Goal: Communication & Community: Answer question/provide support

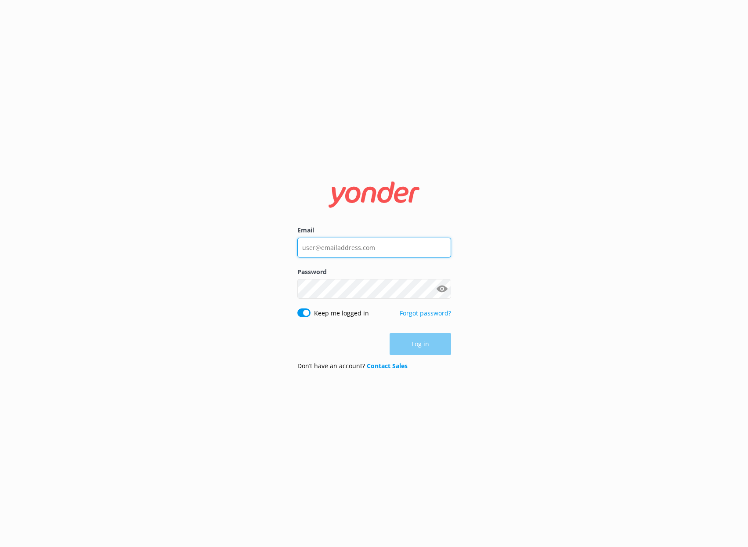
click at [329, 242] on input "Email" at bounding box center [374, 248] width 154 height 20
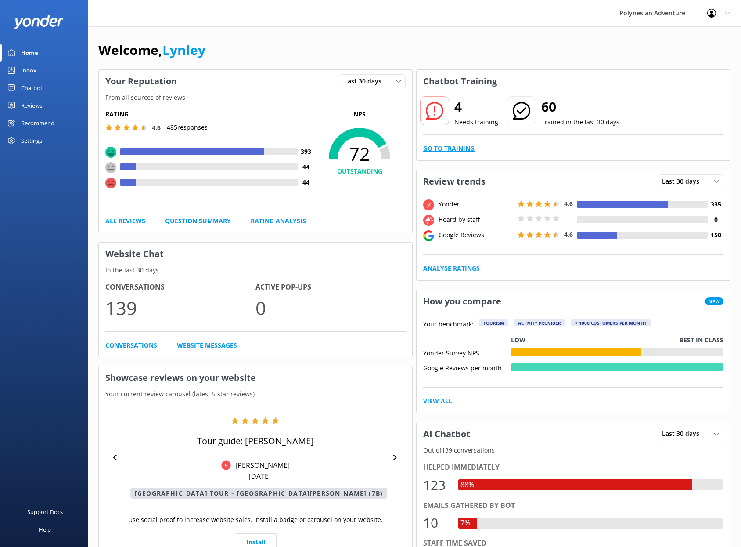
click at [458, 152] on link "Go to Training" at bounding box center [448, 149] width 51 height 10
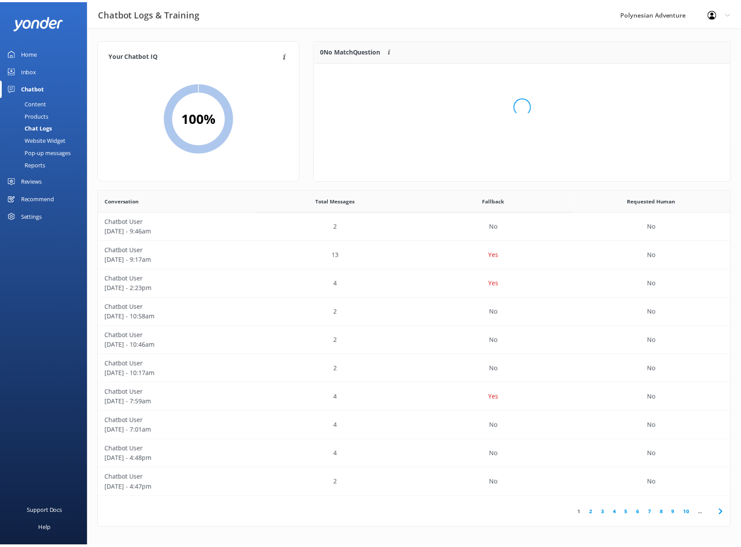
scroll to position [104, 414]
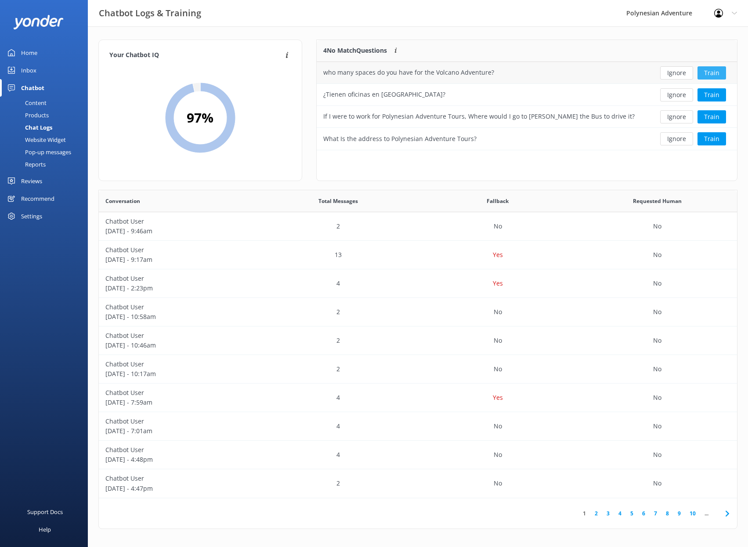
click at [707, 70] on button "Train" at bounding box center [711, 72] width 29 height 13
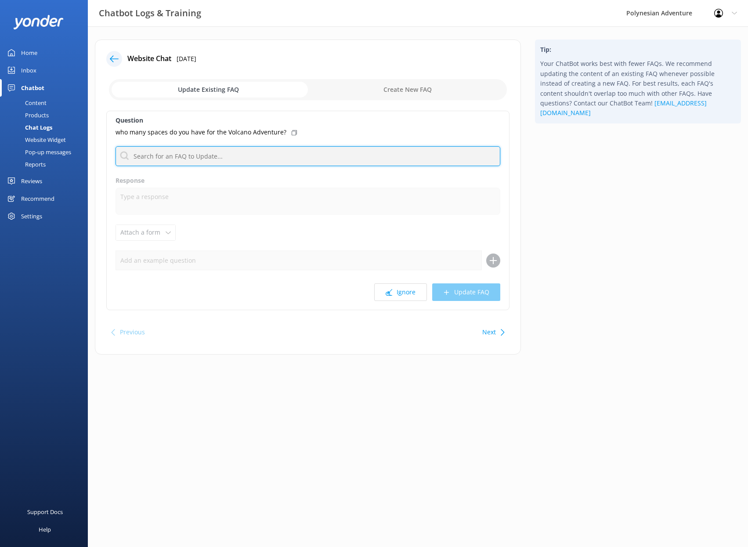
click at [181, 158] on input "text" at bounding box center [307, 156] width 385 height 20
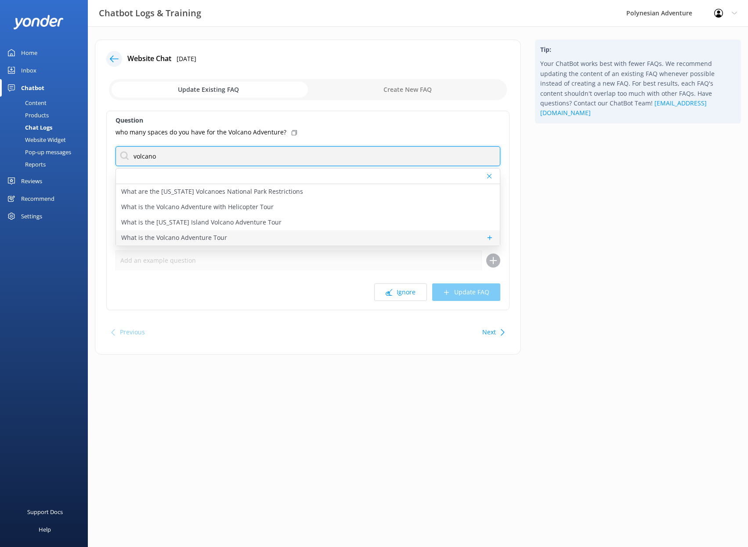
type input "volcano"
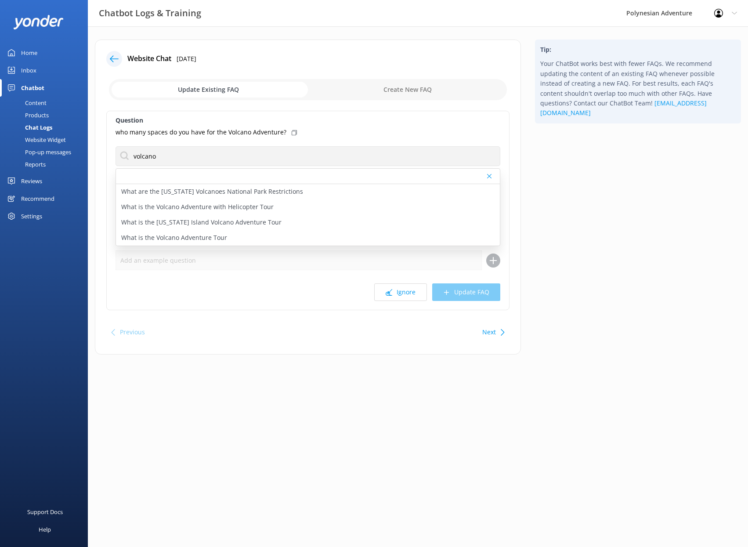
click at [194, 234] on p "What is the Volcano Adventure Tour" at bounding box center [174, 238] width 106 height 10
type textarea "The Volcano Adventure is a full-day, all-inclusive tour that includes round-tri…"
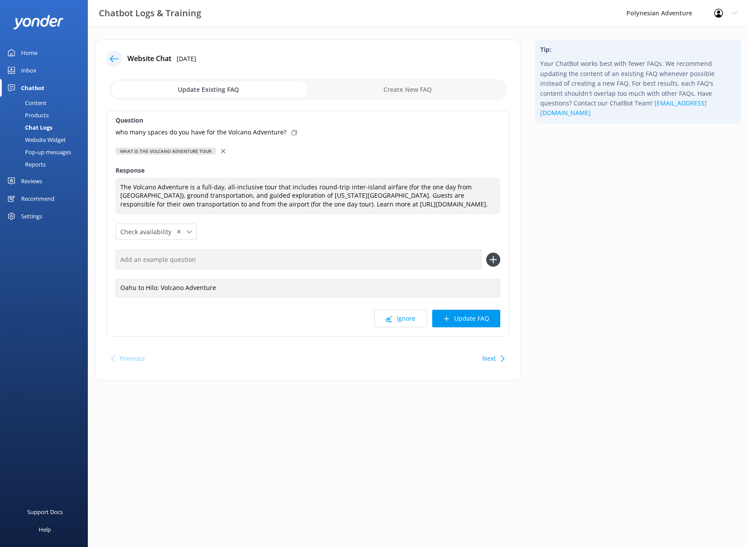
drag, startPoint x: 466, startPoint y: 329, endPoint x: 470, endPoint y: 330, distance: 4.4
click at [466, 327] on button "Update FAQ" at bounding box center [466, 319] width 68 height 18
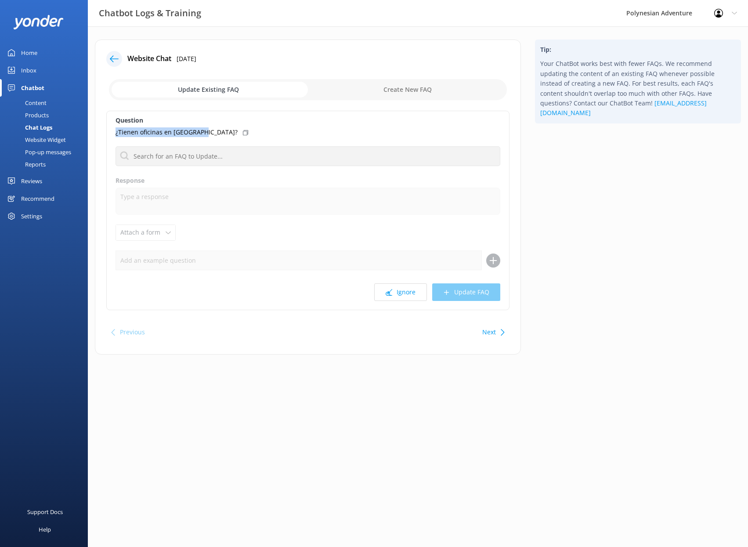
drag, startPoint x: 201, startPoint y: 132, endPoint x: 115, endPoint y: 134, distance: 85.6
click at [115, 134] on div "¿Tienen oficinas en [GEOGRAPHIC_DATA]?" at bounding box center [307, 132] width 385 height 10
copy p "¿Tienen oficinas en [GEOGRAPHIC_DATA]?"
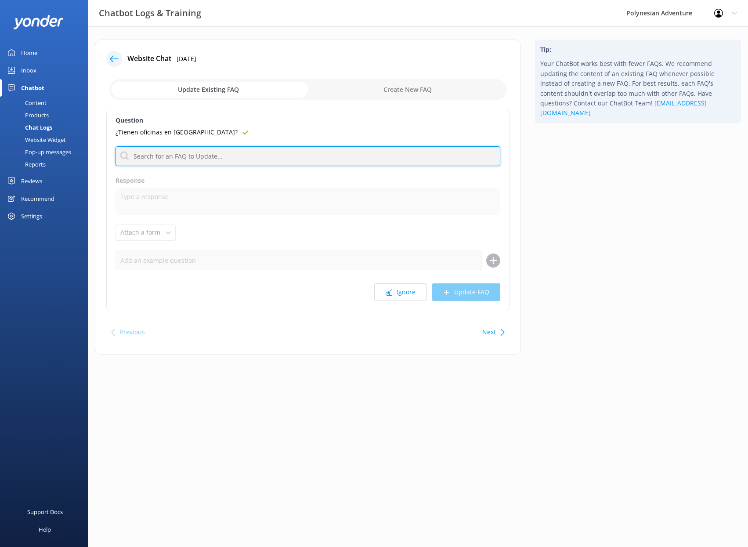
click at [227, 160] on input "text" at bounding box center [307, 156] width 385 height 20
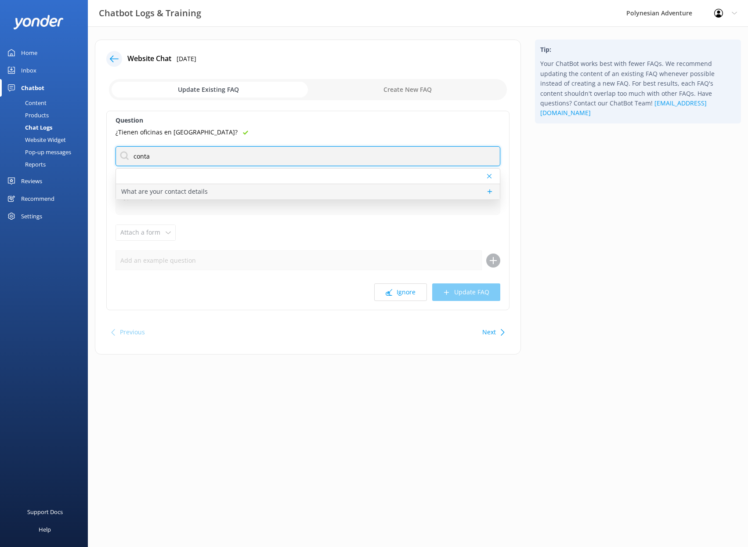
type input "conta"
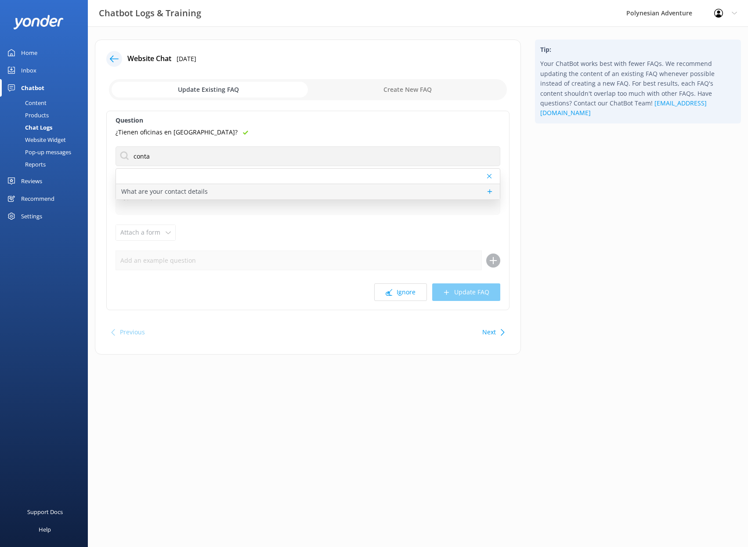
click at [170, 187] on p "What are your contact details" at bounding box center [164, 192] width 87 height 10
type textarea "You can contact the Polynesian Adventure team at [PHONE_NUMBER], [DATE]–[DATE],…"
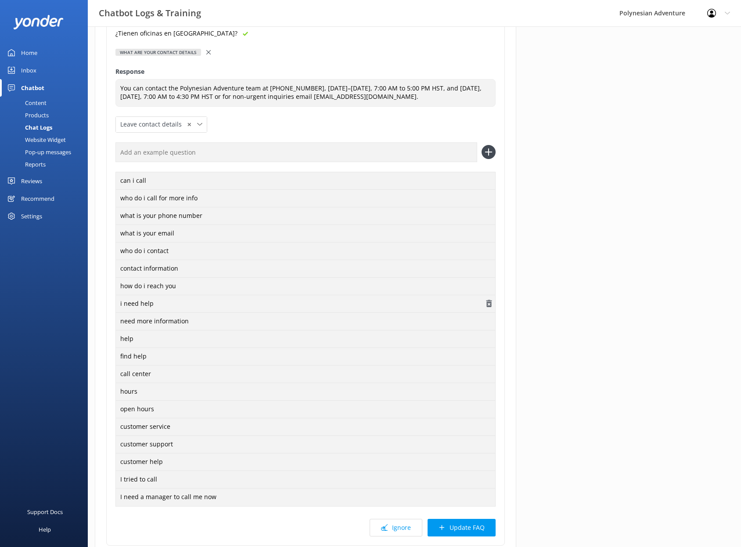
scroll to position [168, 0]
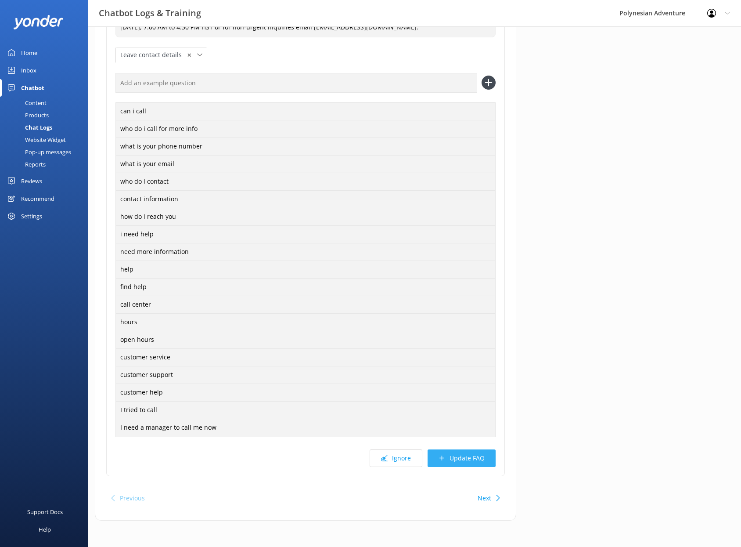
click at [477, 459] on button "Update FAQ" at bounding box center [462, 458] width 68 height 18
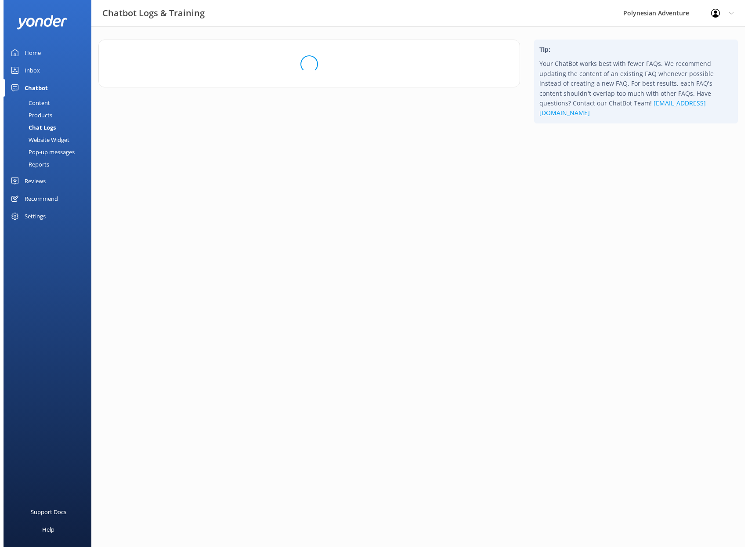
scroll to position [0, 0]
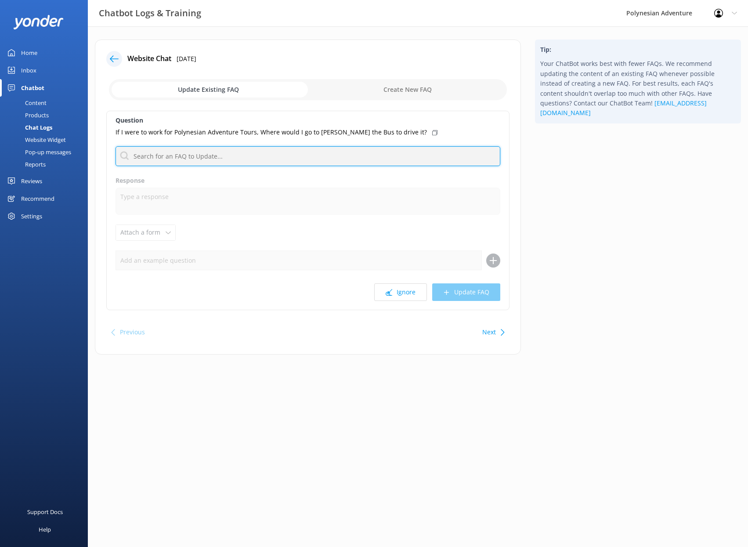
click at [309, 155] on input "text" at bounding box center [307, 156] width 385 height 20
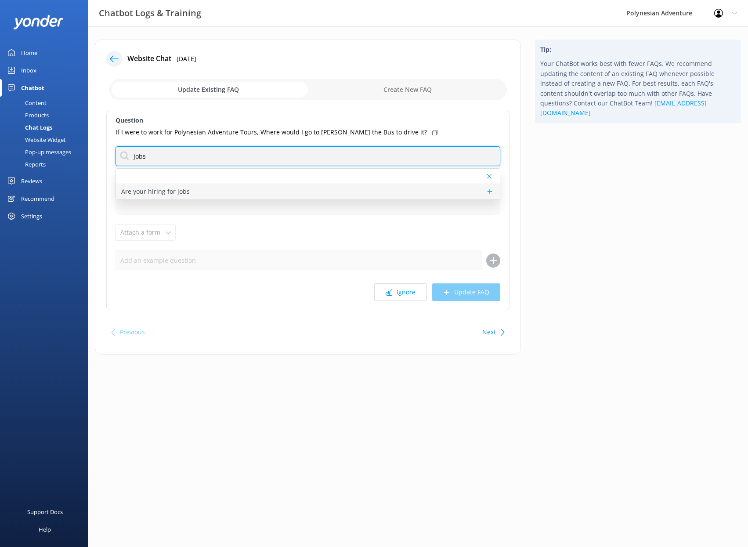
type input "jobs"
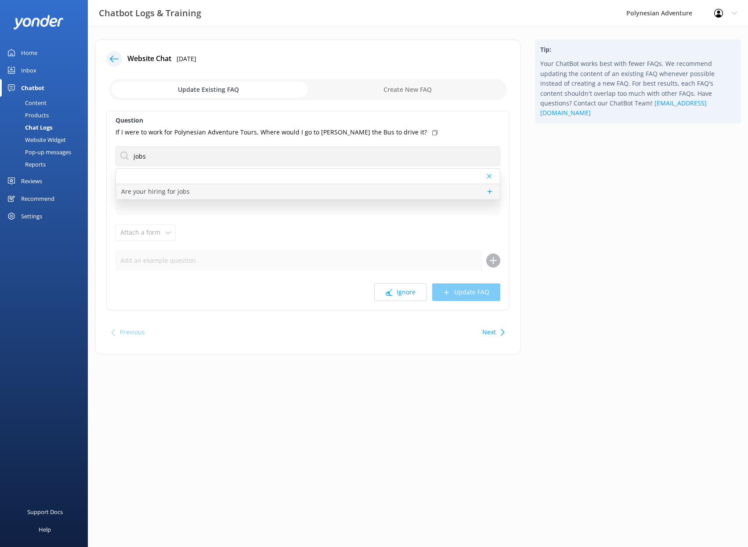
click at [278, 194] on div "Are your hiring for jobs" at bounding box center [308, 191] width 384 height 15
type textarea "If you're passionate about sharing the beauty of the [GEOGRAPHIC_DATA], we’d lo…"
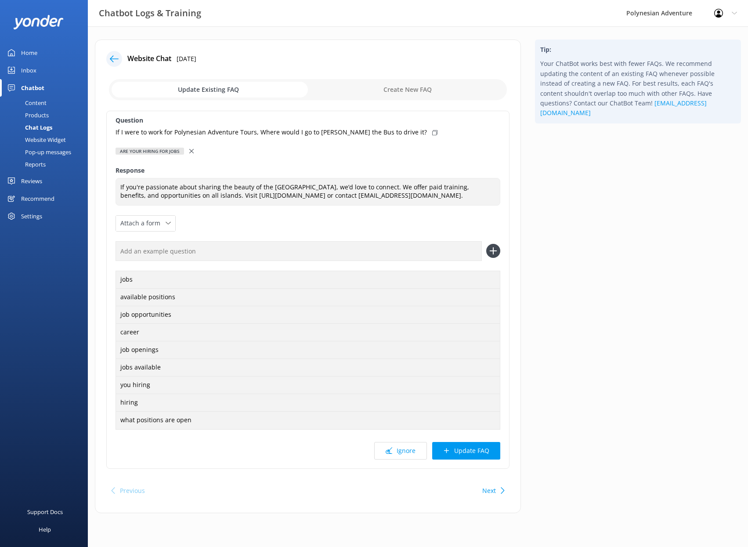
click at [467, 447] on button "Update FAQ" at bounding box center [466, 451] width 68 height 18
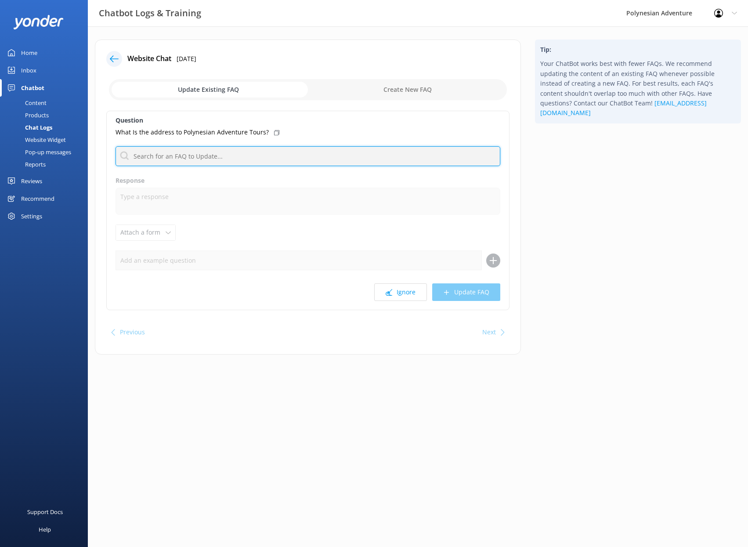
click at [152, 157] on input "text" at bounding box center [307, 156] width 385 height 20
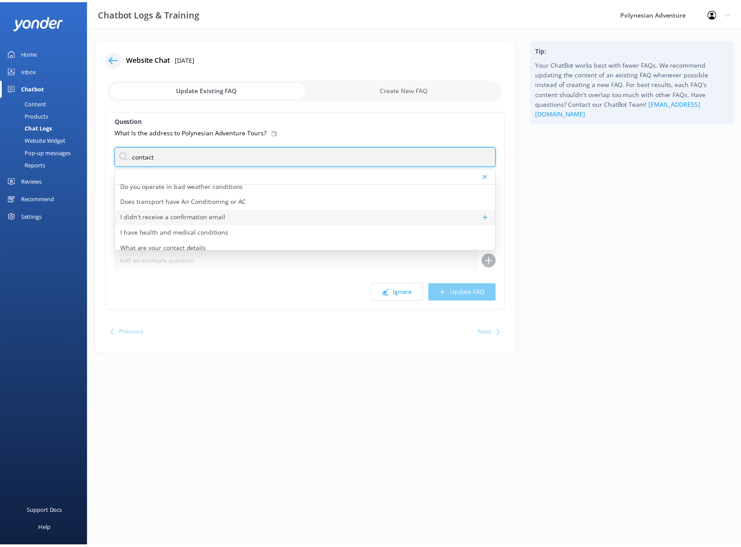
scroll to position [11, 0]
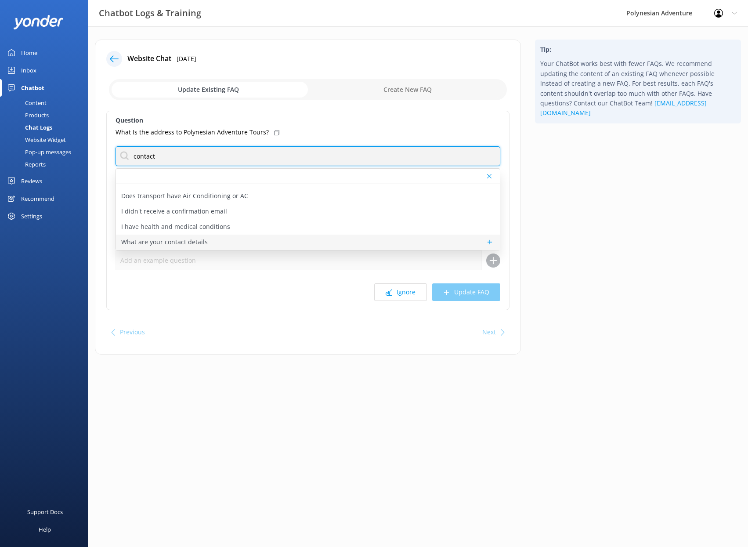
type input "contact"
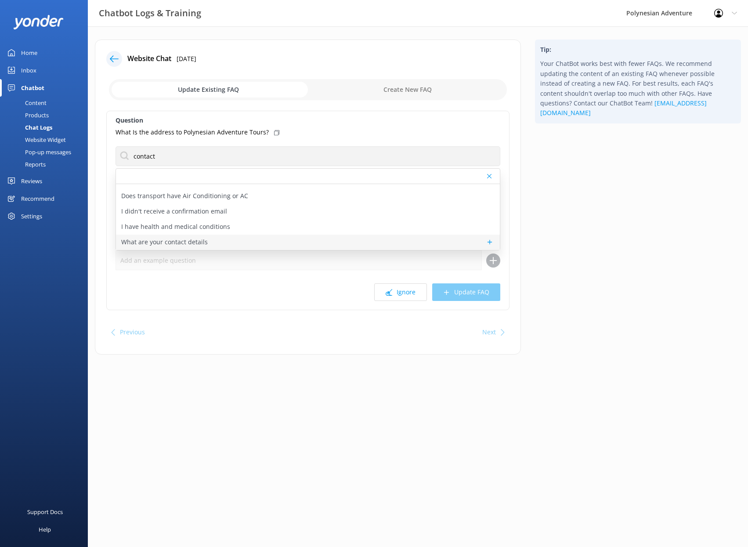
click at [182, 238] on p "What are your contact details" at bounding box center [164, 242] width 87 height 10
type textarea "You can contact the Polynesian Adventure team at [PHONE_NUMBER], [DATE]–[DATE],…"
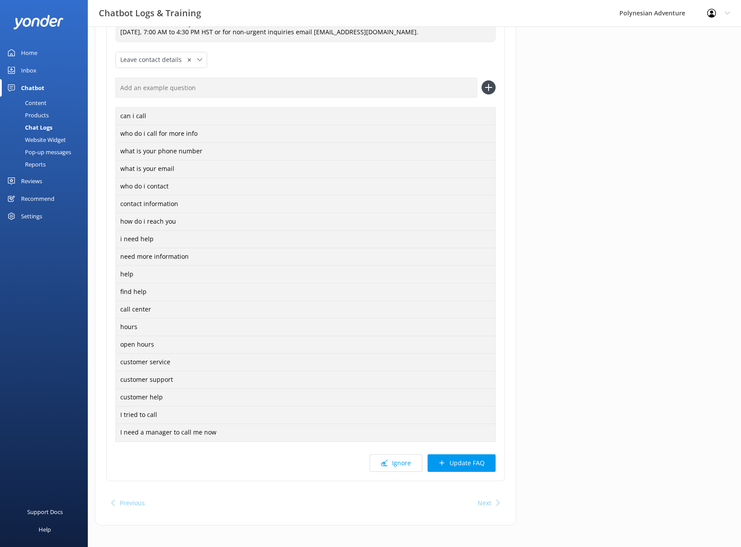
scroll to position [168, 0]
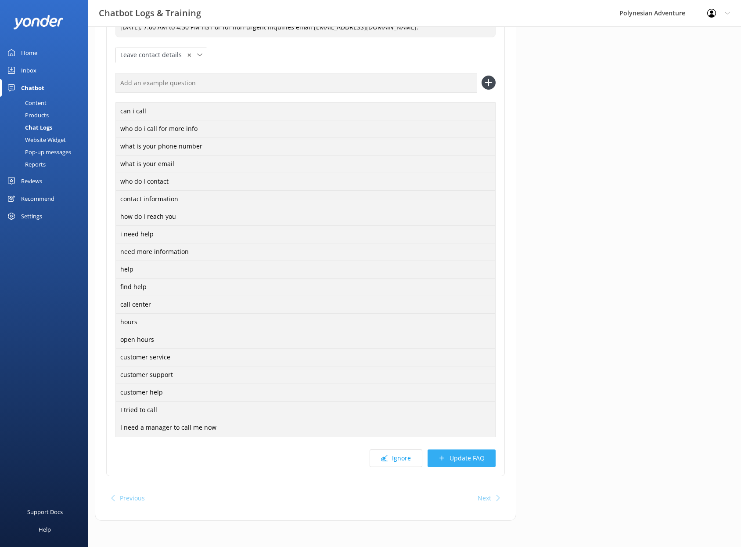
click at [478, 462] on button "Update FAQ" at bounding box center [462, 458] width 68 height 18
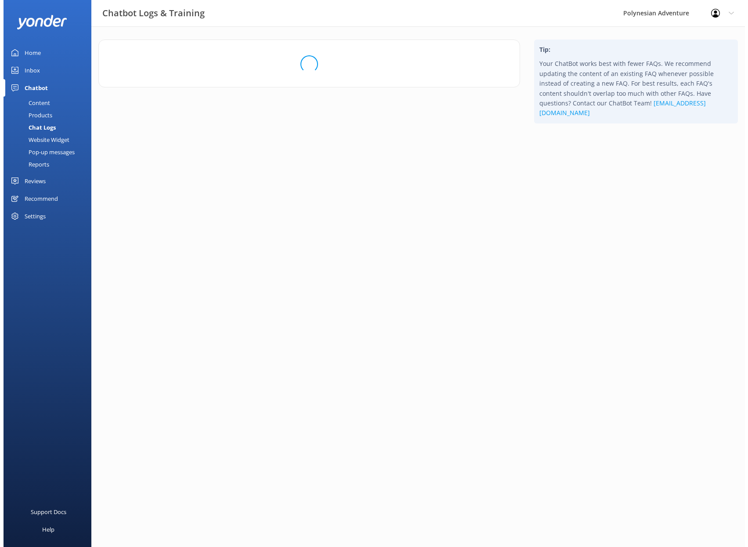
scroll to position [0, 0]
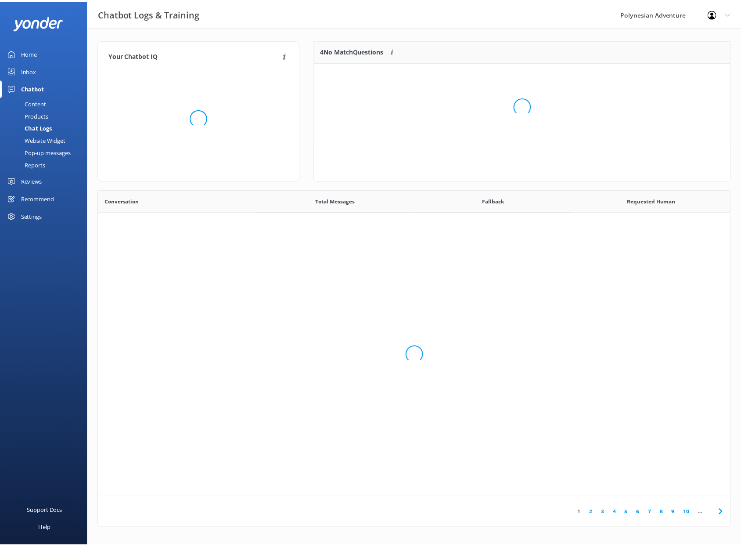
scroll to position [103, 414]
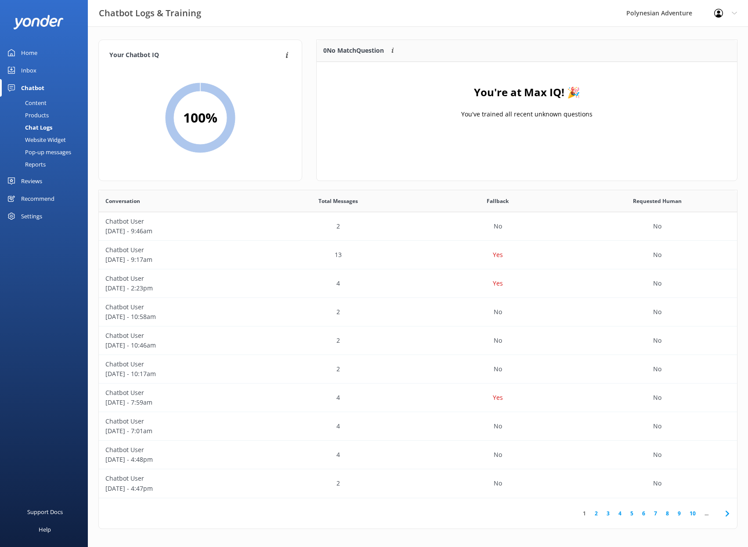
click at [32, 178] on div "Reviews" at bounding box center [31, 181] width 21 height 18
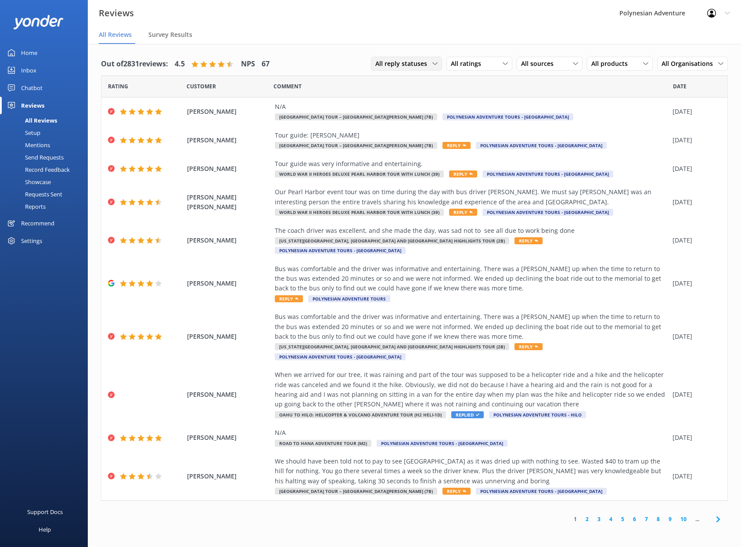
click at [413, 64] on span "All reply statuses" at bounding box center [403, 64] width 57 height 10
click at [413, 63] on span "All reply statuses" at bounding box center [403, 64] width 57 height 10
click at [410, 101] on div "Needs a reply" at bounding box center [393, 99] width 34 height 9
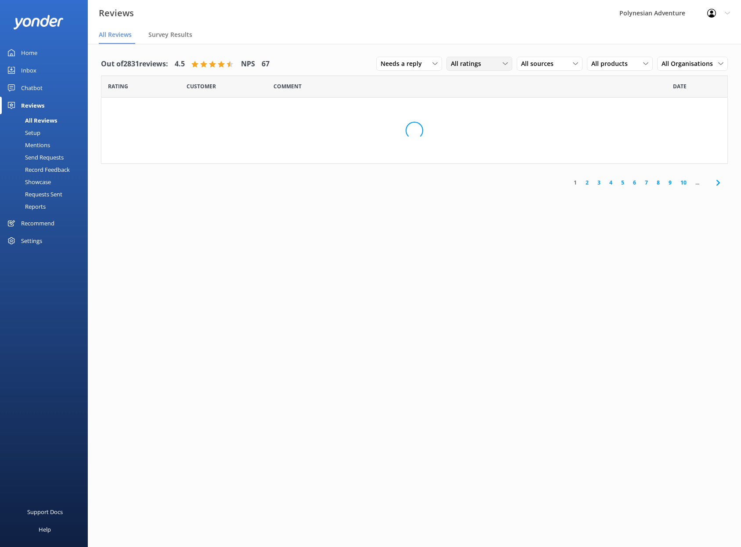
click at [485, 60] on span "All ratings" at bounding box center [469, 64] width 36 height 10
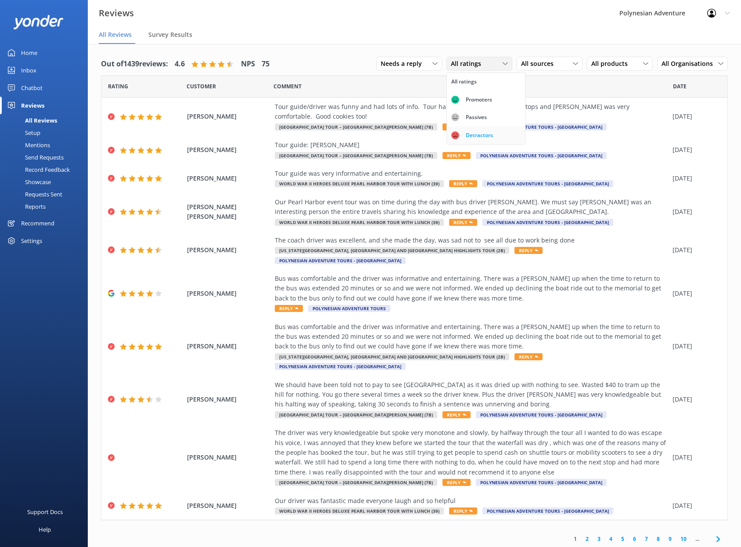
click at [482, 131] on div "Detractors" at bounding box center [479, 135] width 40 height 9
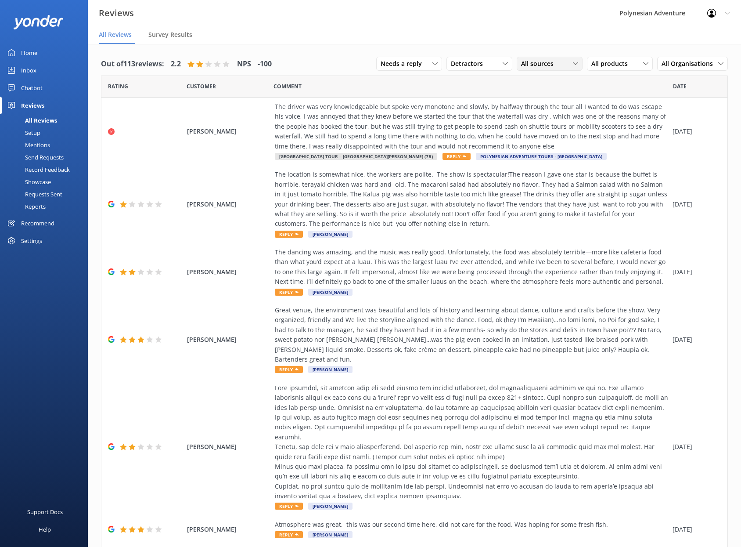
click at [534, 60] on span "All sources" at bounding box center [540, 64] width 38 height 10
click at [544, 99] on div "Yonder survey" at bounding box center [554, 99] width 49 height 9
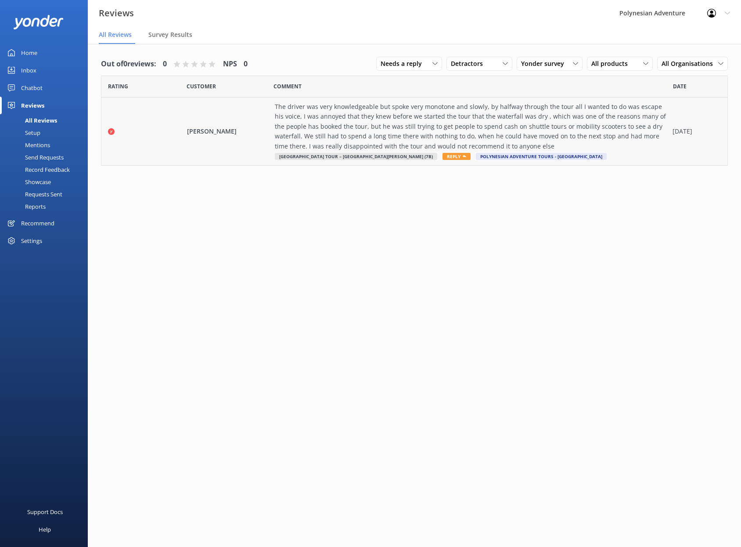
click at [576, 118] on div "The driver was very knowledgeable but spoke very monotone and slowly, by halfwa…" at bounding box center [471, 126] width 393 height 49
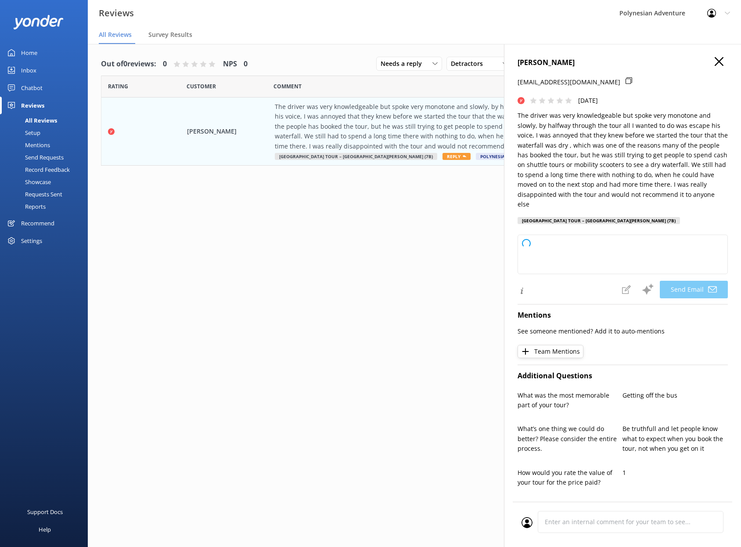
type textarea "[PERSON_NAME], [PERSON_NAME] for sharing your feedback. We're sorry to hear the…"
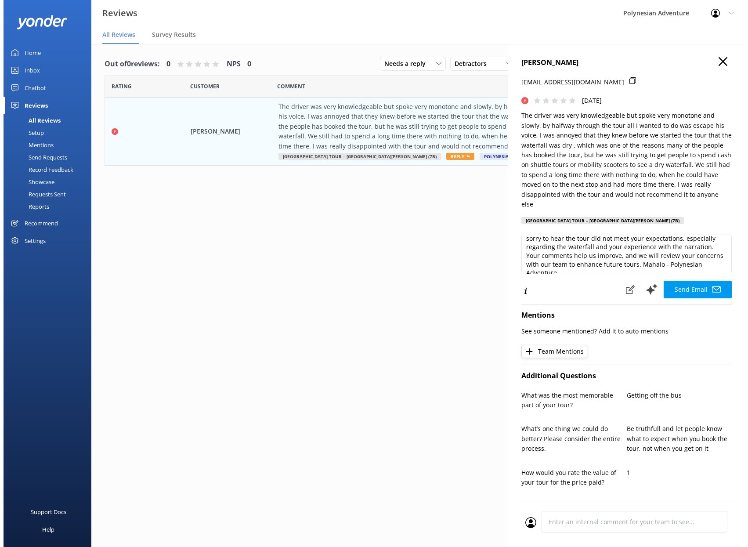
scroll to position [22, 0]
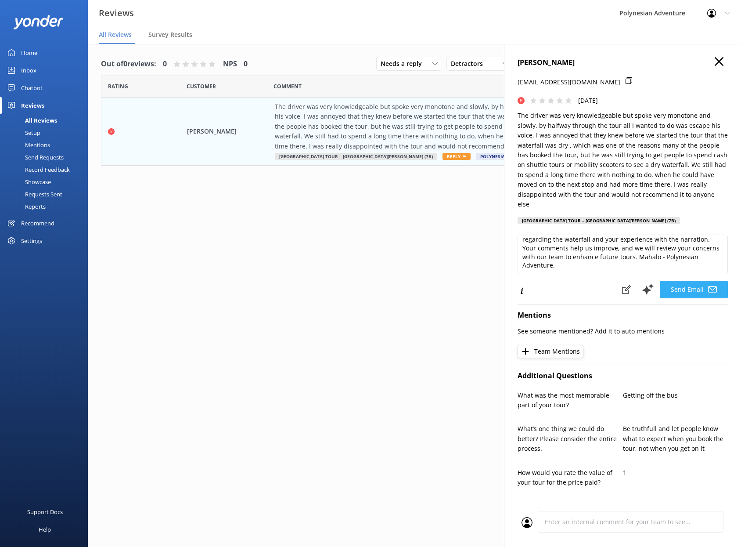
click at [674, 293] on button "Send Email" at bounding box center [694, 290] width 68 height 18
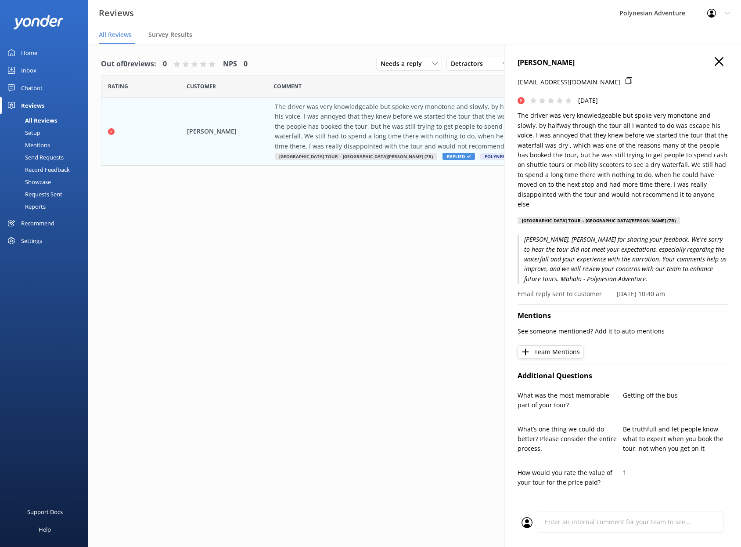
click at [715, 60] on use "button" at bounding box center [719, 61] width 9 height 9
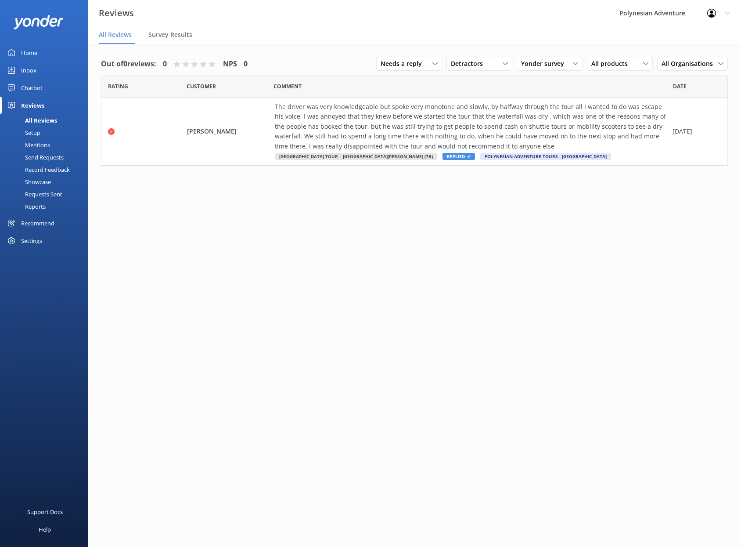
click at [32, 136] on div "Setup" at bounding box center [22, 132] width 35 height 12
